Goal: Find contact information: Find contact information

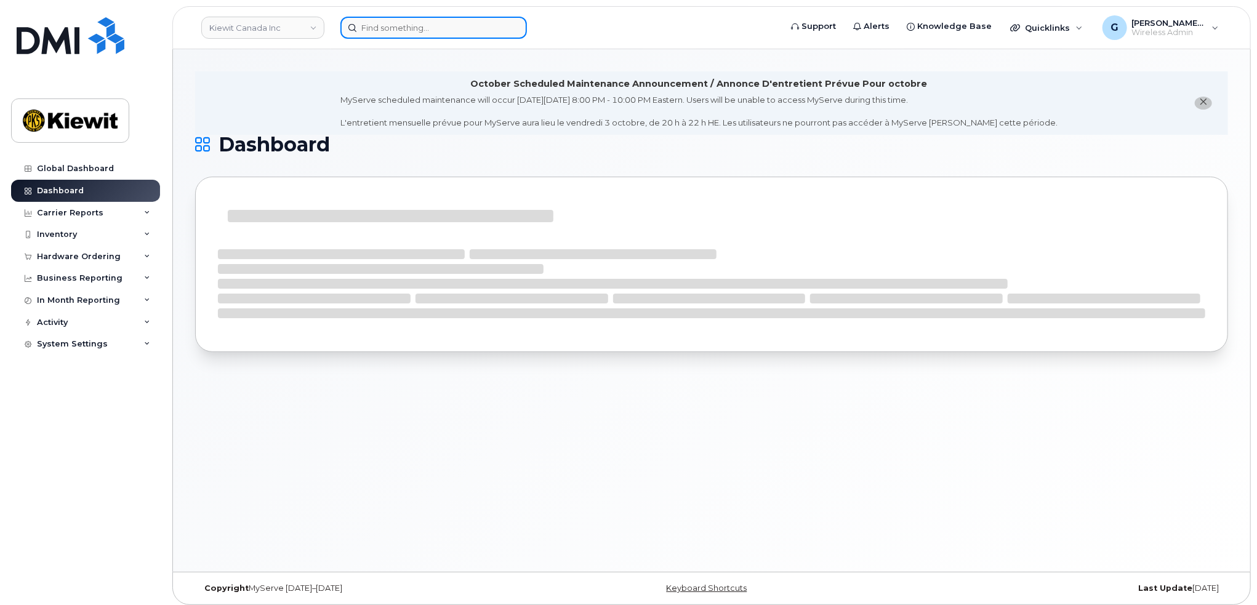
click at [396, 25] on input at bounding box center [433, 28] width 187 height 22
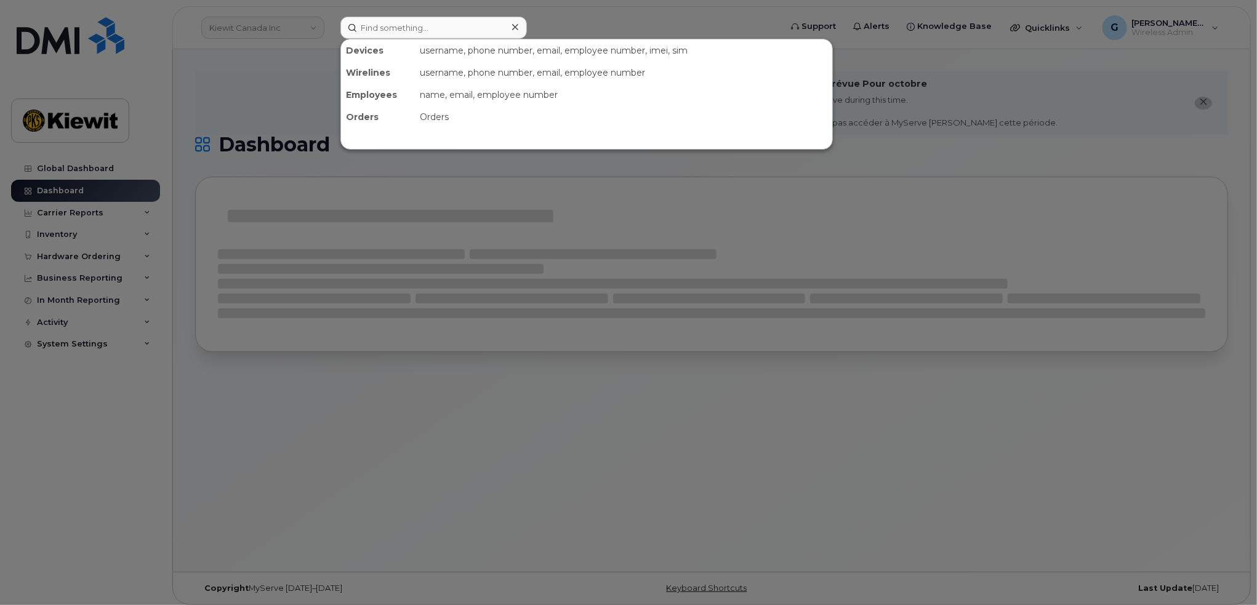
click at [288, 24] on div at bounding box center [628, 302] width 1257 height 605
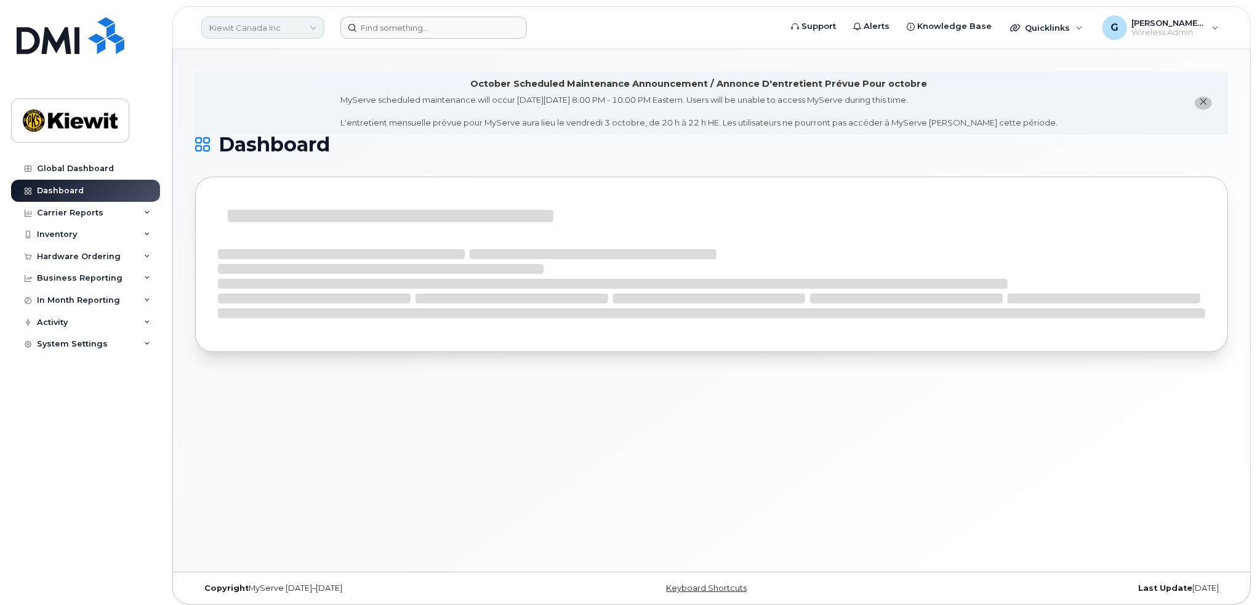
click at [283, 24] on link "Kiewit Canada Inc" at bounding box center [262, 28] width 123 height 22
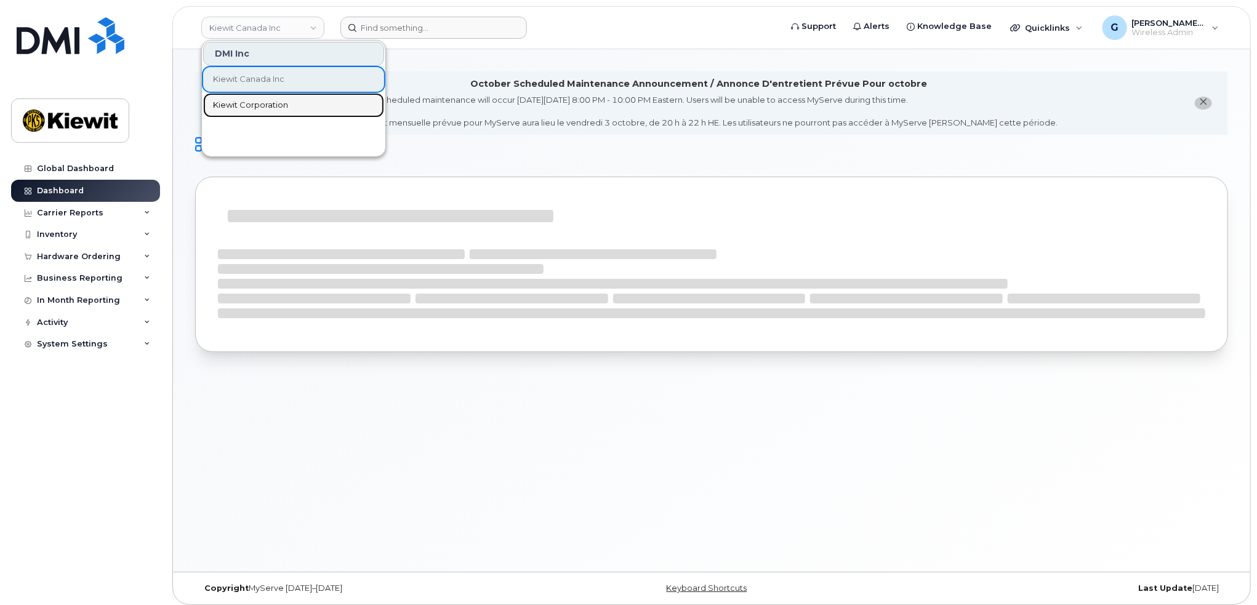
drag, startPoint x: 247, startPoint y: 105, endPoint x: 330, endPoint y: 102, distance: 82.5
click at [247, 105] on span "Kiewit Corporation" at bounding box center [250, 105] width 75 height 12
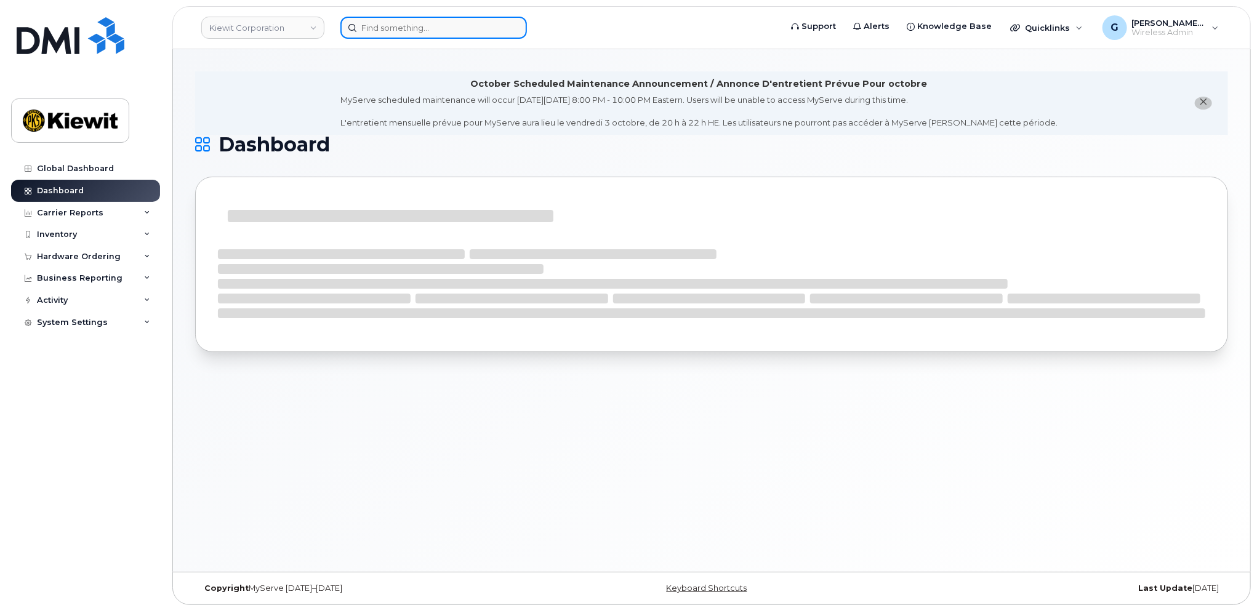
click at [417, 27] on input at bounding box center [433, 28] width 187 height 22
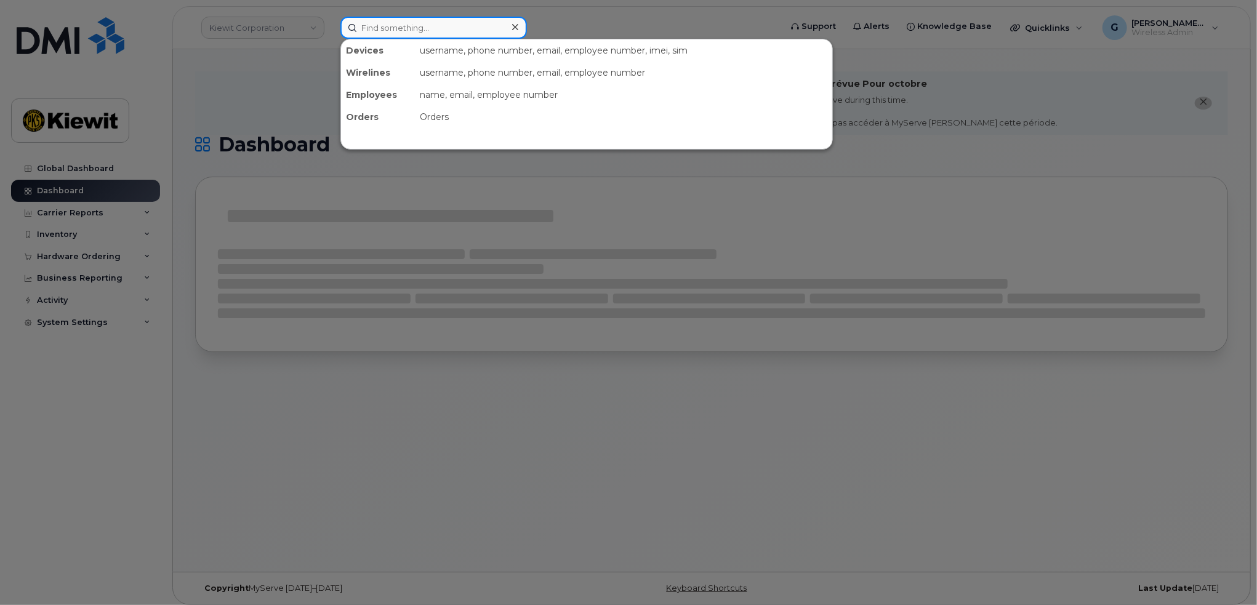
paste input "467017"
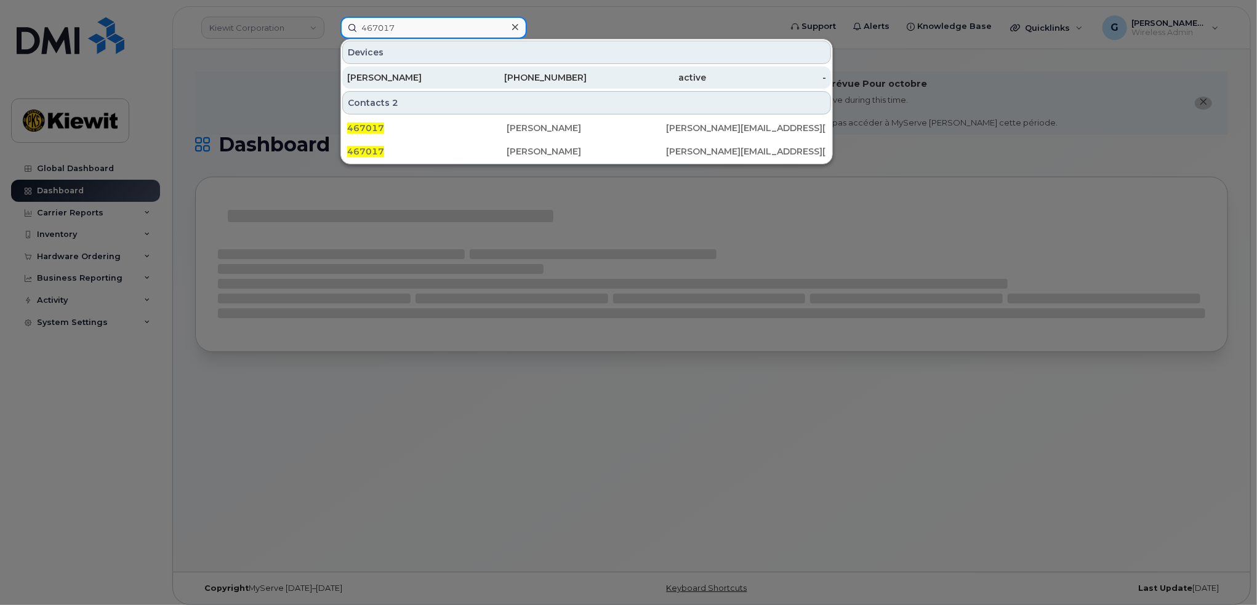
type input "467017"
click at [453, 79] on div "BRADLEY RASTALL" at bounding box center [407, 77] width 120 height 12
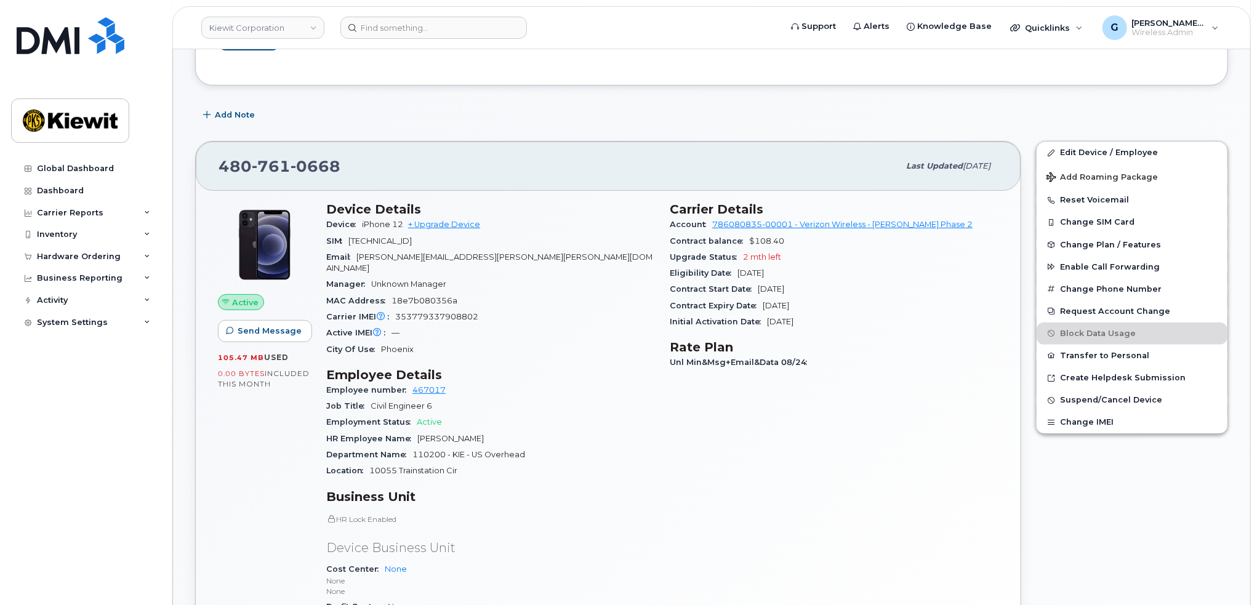
scroll to position [246, 0]
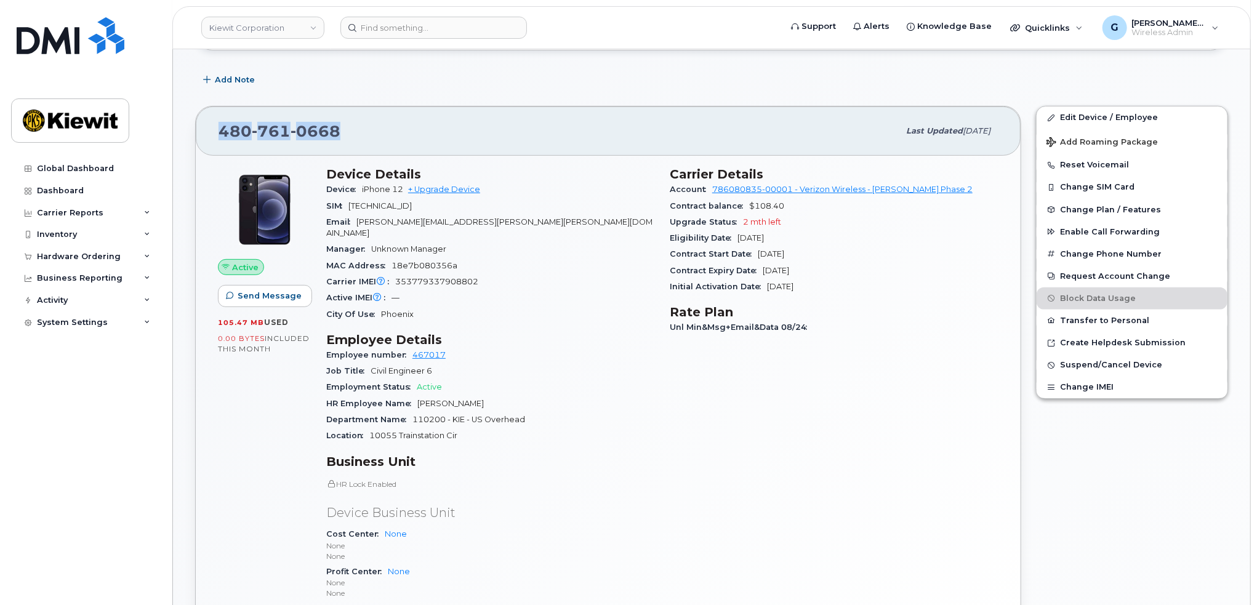
drag, startPoint x: 354, startPoint y: 127, endPoint x: 206, endPoint y: 125, distance: 148.4
click at [206, 125] on div "480 761 0668 Last updated Sep 06, 2025" at bounding box center [608, 131] width 825 height 49
copy span "480 761 0668"
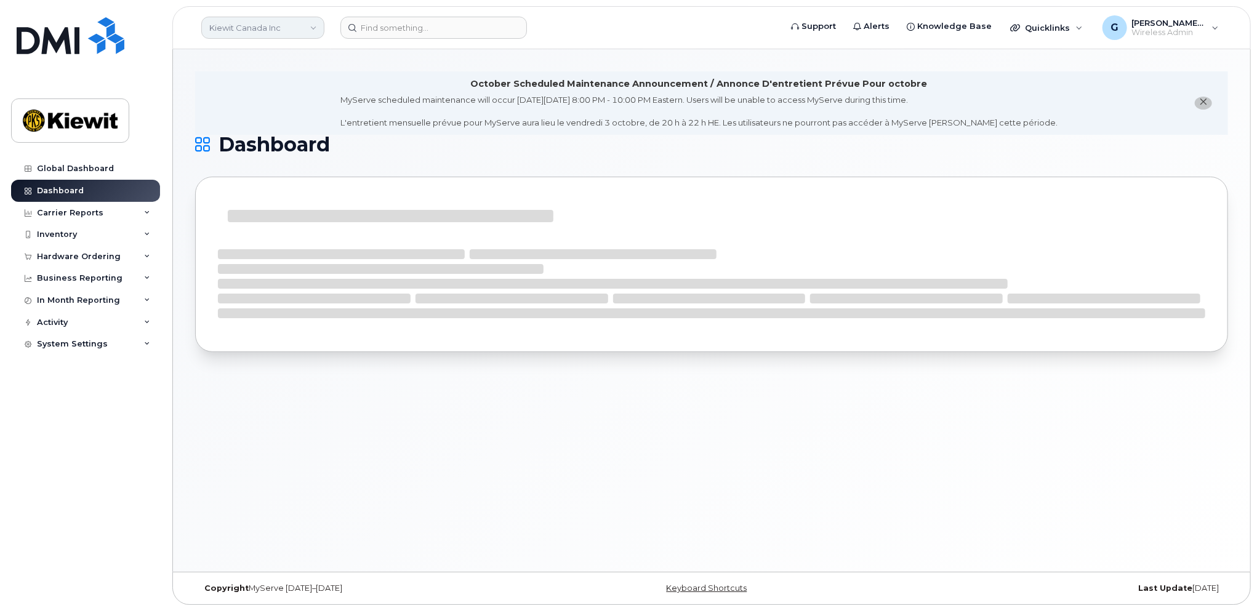
click at [275, 29] on link "Kiewit Canada Inc" at bounding box center [262, 28] width 123 height 22
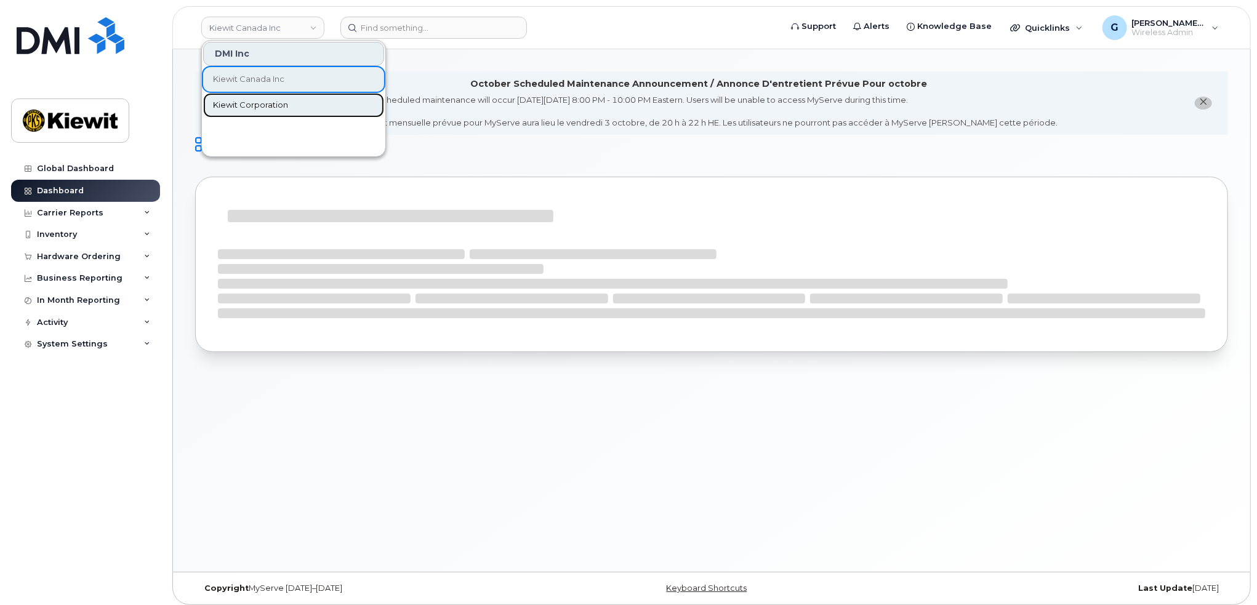
click at [247, 97] on link "Kiewit Corporation" at bounding box center [293, 105] width 181 height 25
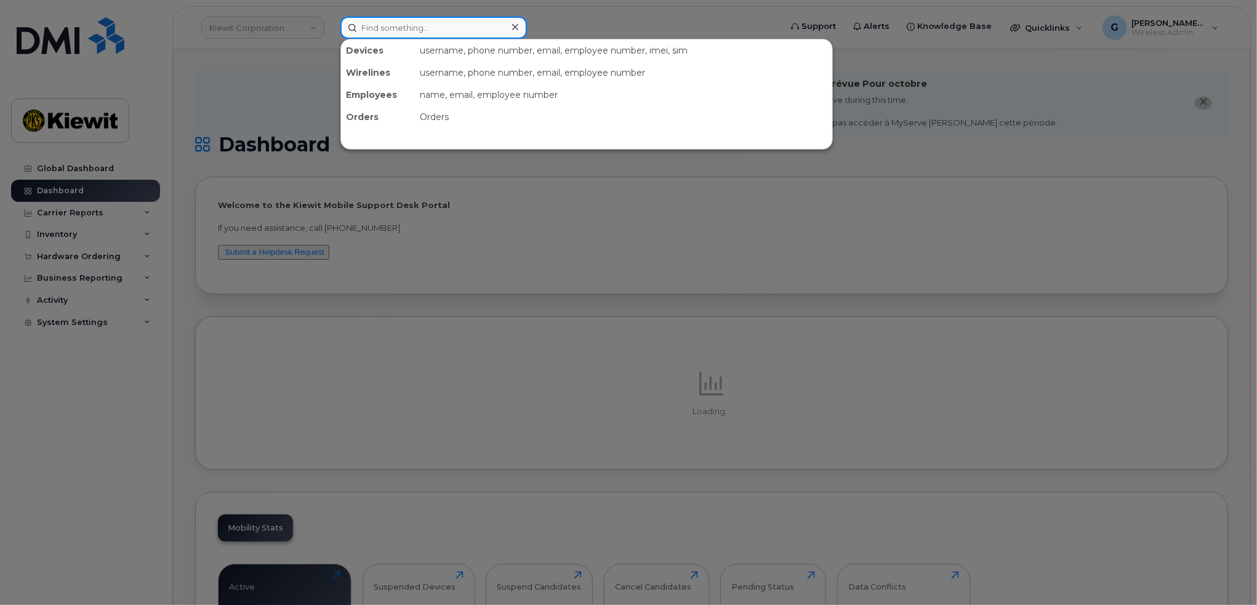
click at [389, 23] on input at bounding box center [433, 28] width 187 height 22
paste input "500959"
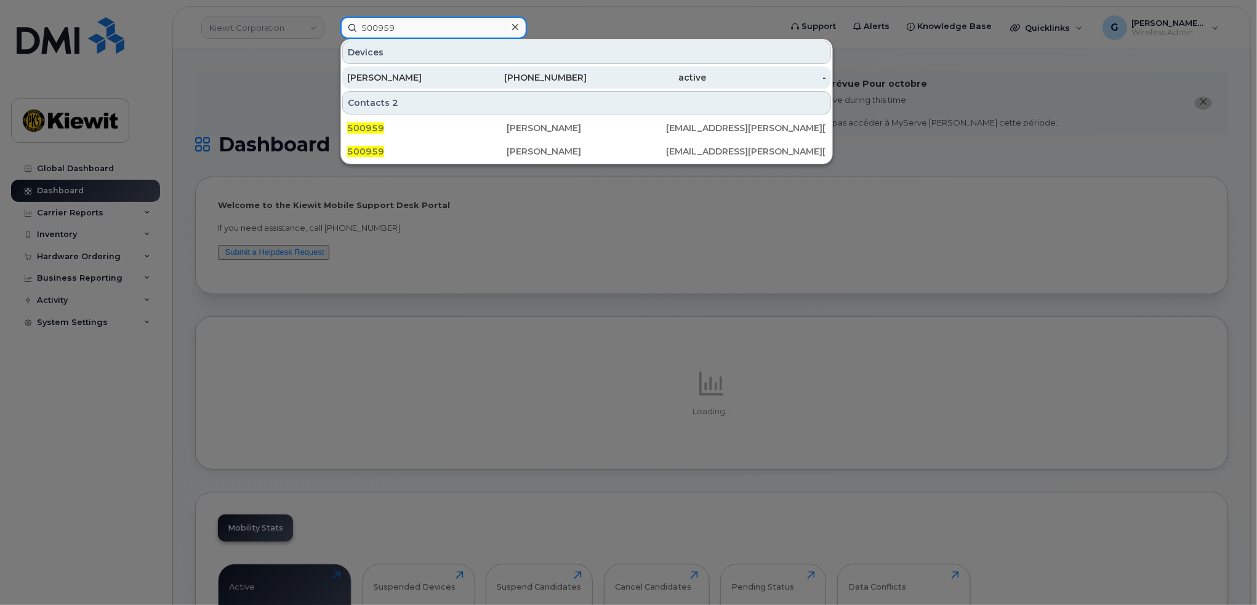
type input "500959"
click at [452, 73] on div "MANSOR MEHDAWI" at bounding box center [407, 77] width 120 height 12
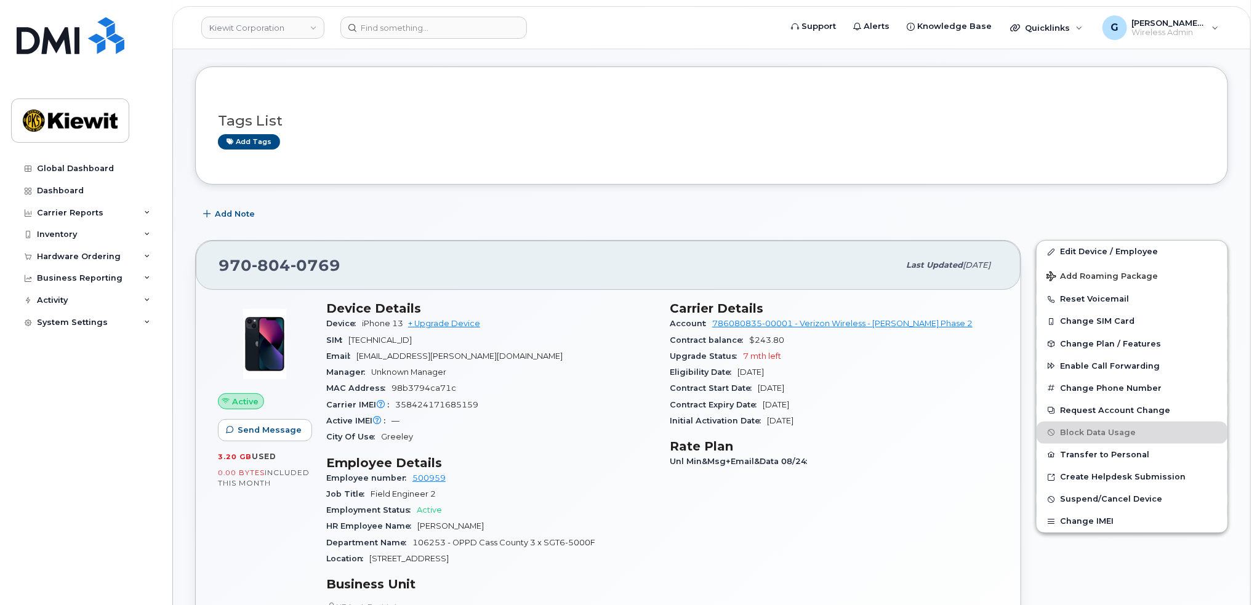
scroll to position [123, 0]
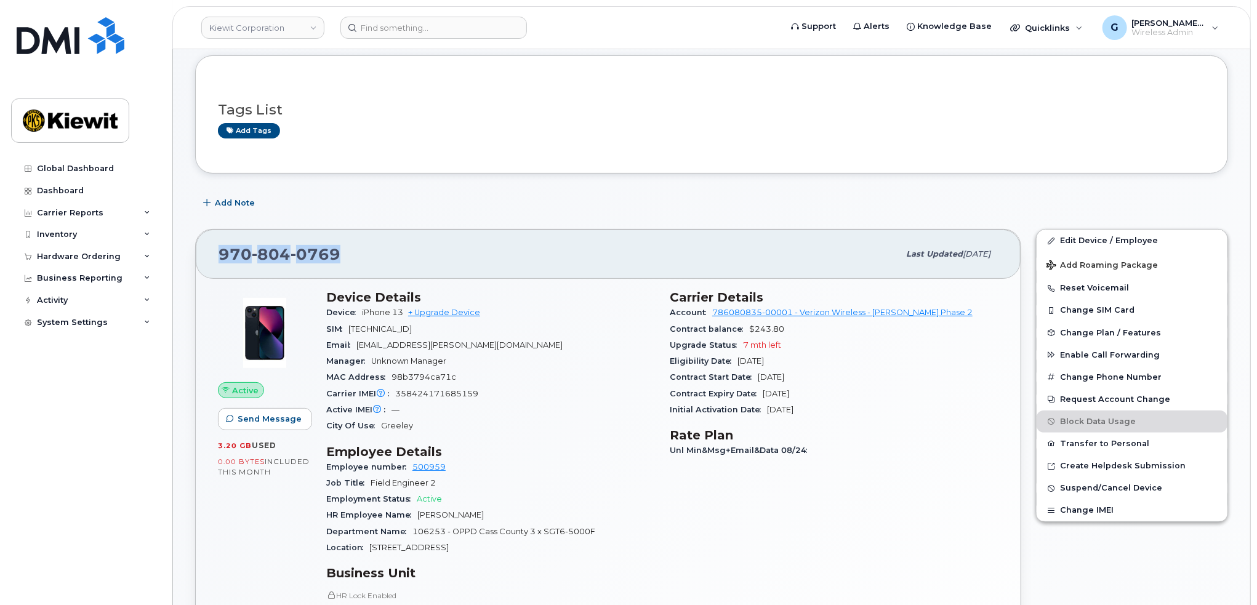
drag, startPoint x: 367, startPoint y: 257, endPoint x: 200, endPoint y: 258, distance: 166.8
click at [200, 258] on div "970 804 0769 Last updated Sep 06, 2025" at bounding box center [608, 254] width 825 height 49
copy span "970 804 0769"
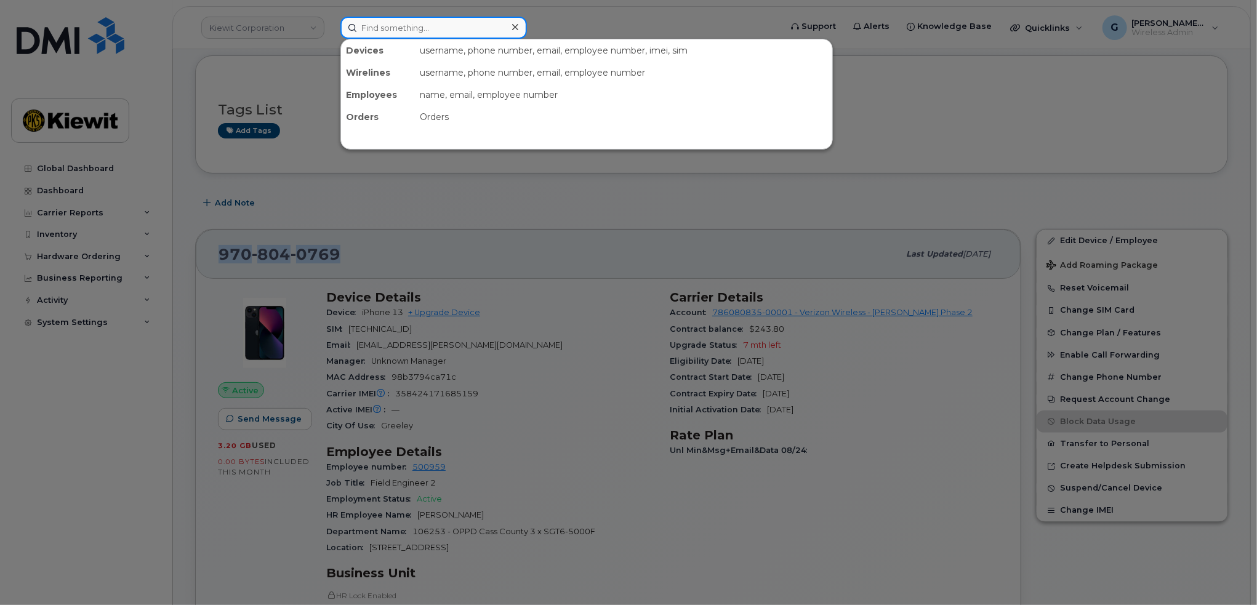
click at [372, 26] on input at bounding box center [433, 28] width 187 height 22
paste input "502376"
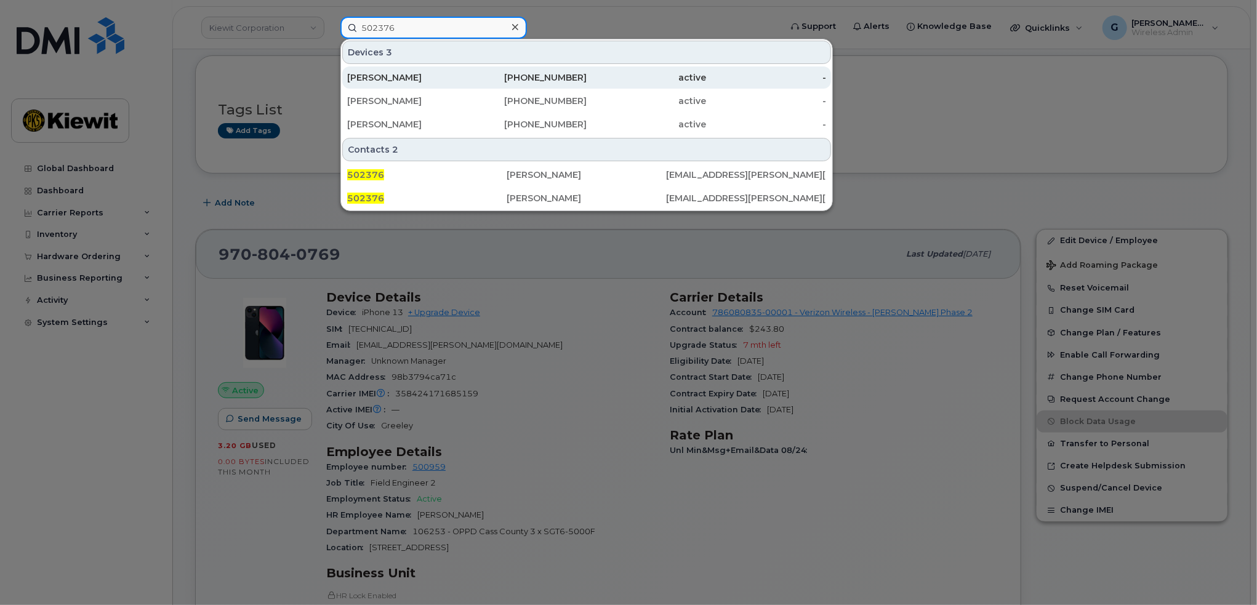
type input "502376"
click at [408, 70] on div "[PERSON_NAME]" at bounding box center [407, 77] width 120 height 22
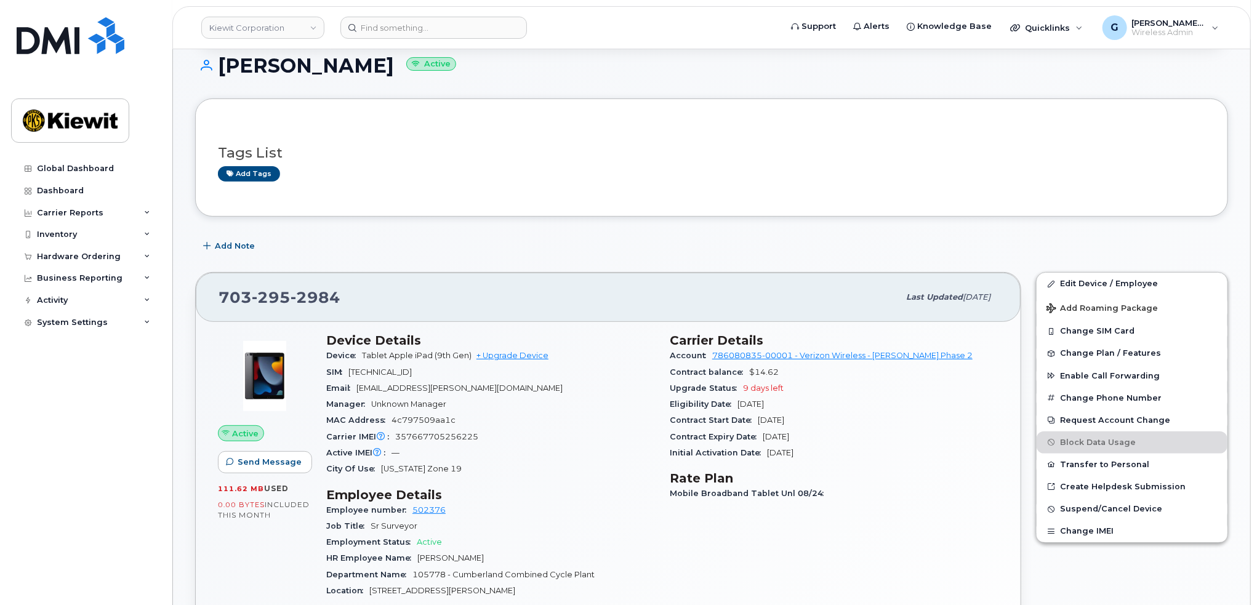
scroll to position [62, 0]
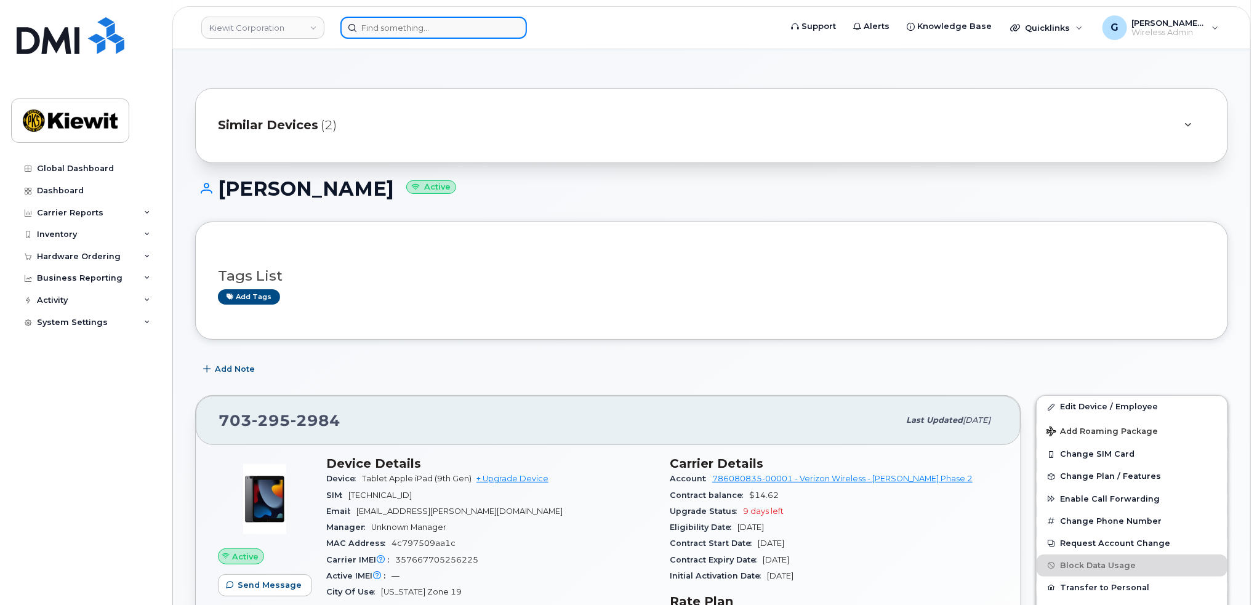
click at [401, 25] on input at bounding box center [433, 28] width 187 height 22
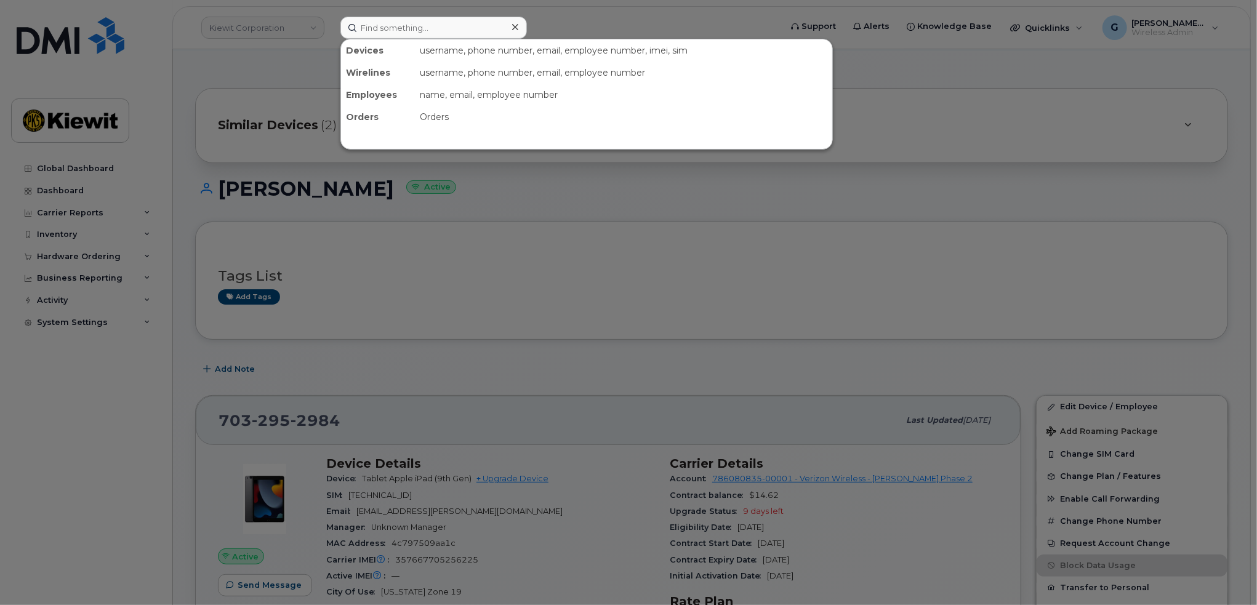
click at [313, 137] on div at bounding box center [628, 302] width 1257 height 605
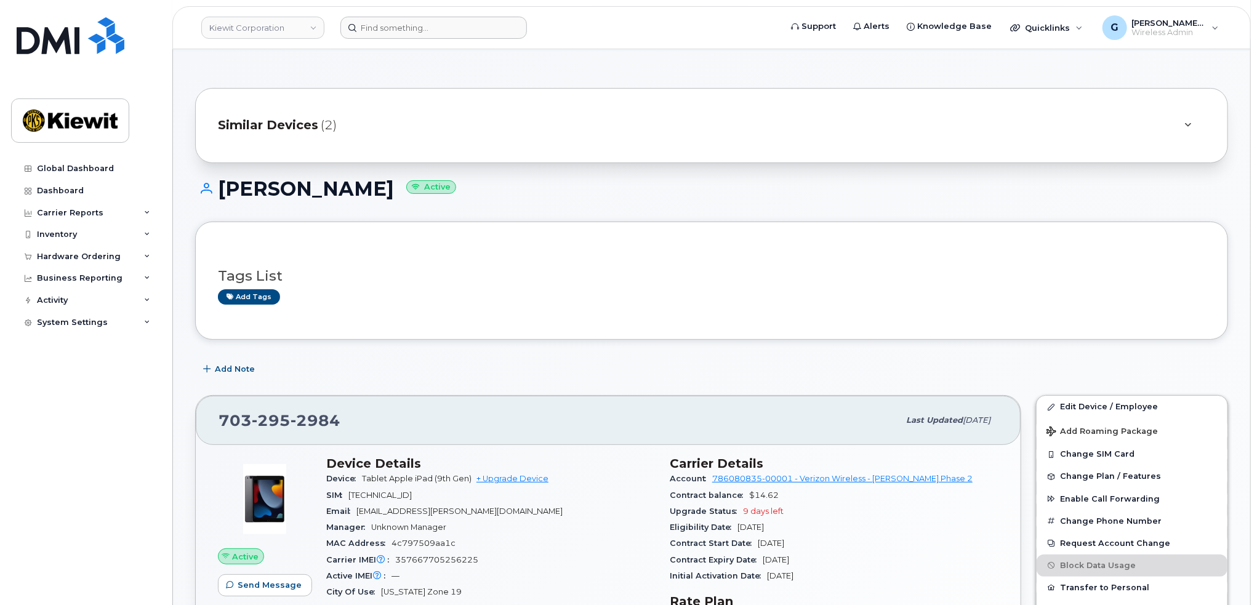
click at [328, 129] on span "(2)" at bounding box center [329, 125] width 16 height 18
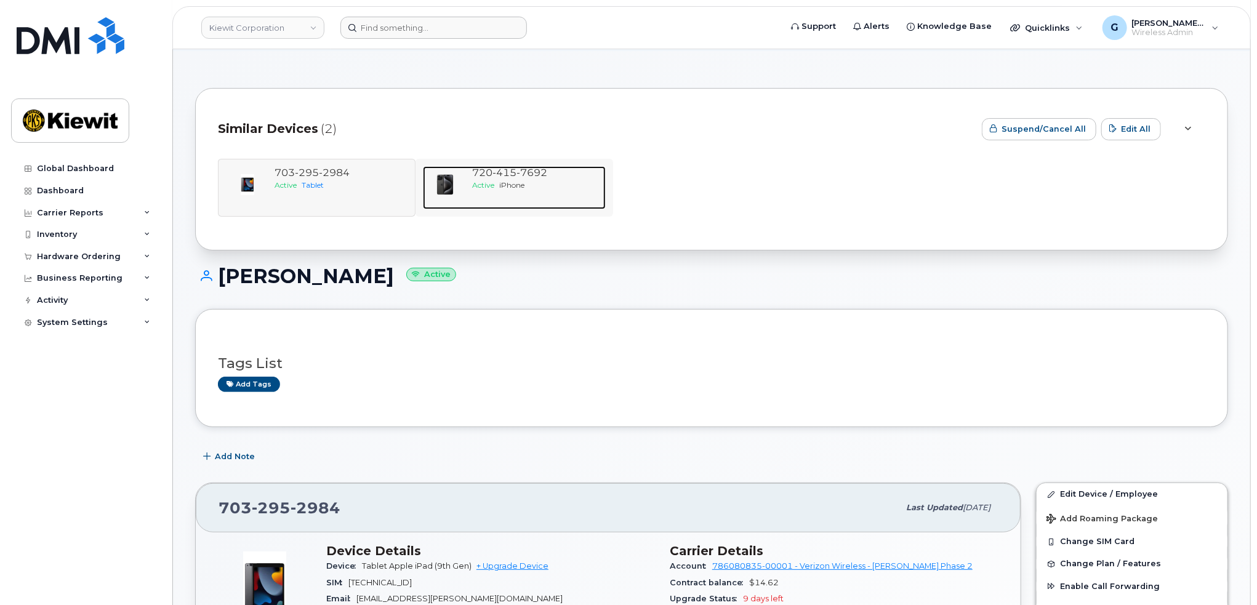
click at [512, 198] on div "[PHONE_NUMBER] Active iPhone" at bounding box center [536, 187] width 139 height 43
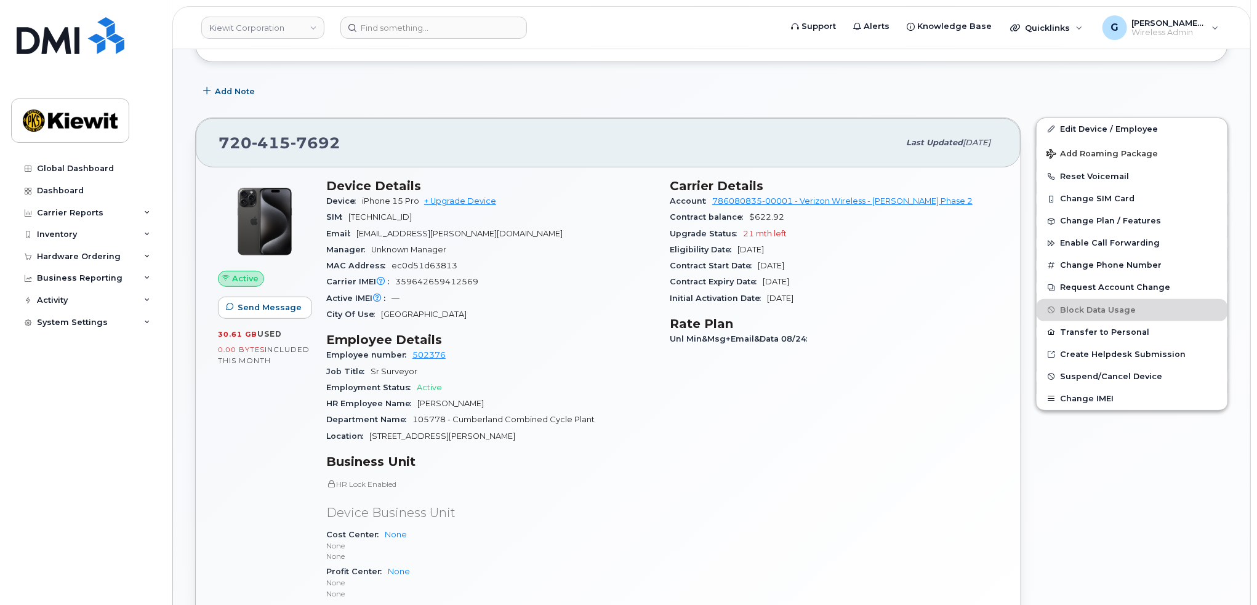
scroll to position [340, 0]
drag, startPoint x: 353, startPoint y: 147, endPoint x: 203, endPoint y: 137, distance: 149.9
click at [203, 137] on div "[PHONE_NUMBER] Last updated [DATE]" at bounding box center [608, 142] width 825 height 49
copy span "[PHONE_NUMBER]"
